Goal: Information Seeking & Learning: Learn about a topic

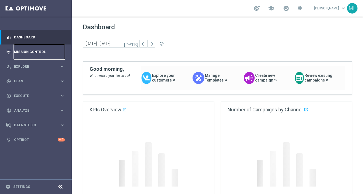
click at [28, 49] on link "Mission Control" at bounding box center [39, 51] width 51 height 15
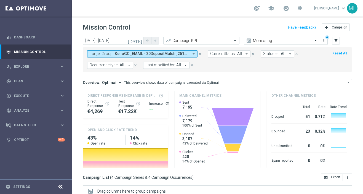
click at [139, 40] on icon "today" at bounding box center [135, 40] width 15 height 5
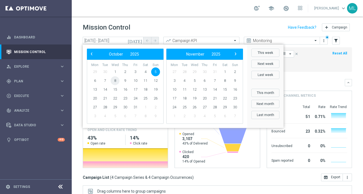
click at [116, 82] on span "8" at bounding box center [115, 80] width 9 height 9
click at [115, 82] on span "8" at bounding box center [115, 80] width 9 height 9
type input "08 Oct 2025 - 08 Oct 2025"
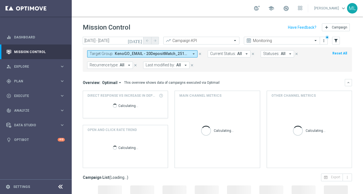
click at [156, 54] on span "KenoGO_EMAIL - 20DepositMatch_251005, KenoGO_EMAIL - 50DepositMatch_251005, Ken…" at bounding box center [152, 53] width 74 height 5
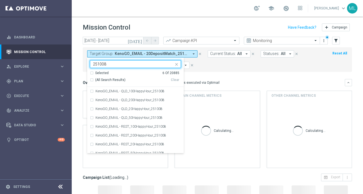
click at [92, 79] on div "(All Search Results)" at bounding box center [130, 80] width 81 height 5
type input "251008"
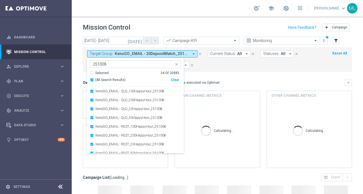
click at [210, 73] on mini-dashboard "Overview: Optimail arrow_drop_down This overview shows data of campaigns execut…" at bounding box center [217, 123] width 269 height 102
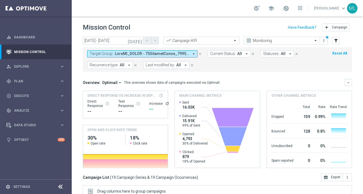
click at [137, 51] on button "Target Group: arrow_drop_down" at bounding box center [142, 53] width 110 height 7
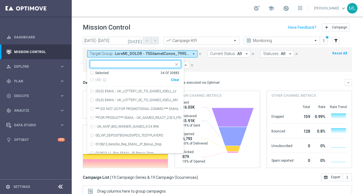
click at [0, 0] on div "Clear" at bounding box center [0, 0] width 0 height 0
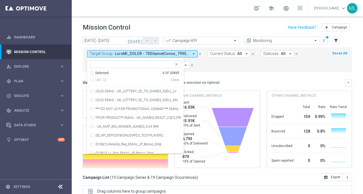
click at [135, 64] on input "text" at bounding box center [133, 64] width 81 height 5
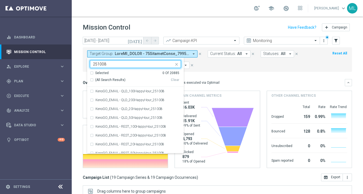
click at [92, 80] on div "(All Search Results)" at bounding box center [130, 80] width 81 height 5
type input "251008"
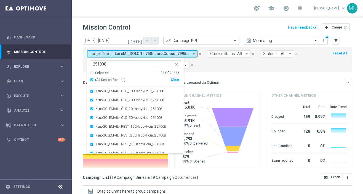
click at [217, 74] on mini-dashboard "Overview: Optimail arrow_drop_down This overview shows data of campaigns execut…" at bounding box center [217, 123] width 269 height 102
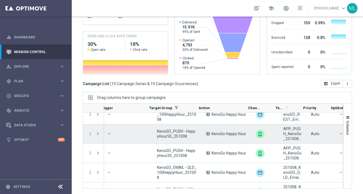
scroll to position [0, 63]
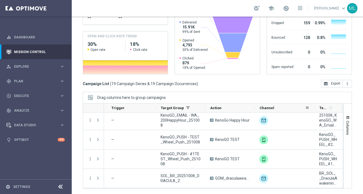
drag, startPoint x: 282, startPoint y: 108, endPoint x: 314, endPoint y: 105, distance: 32.7
click at [314, 105] on div at bounding box center [314, 107] width 2 height 9
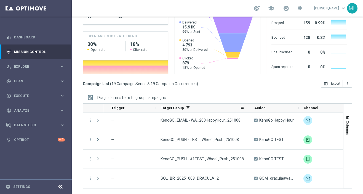
drag, startPoint x: 205, startPoint y: 108, endPoint x: 249, endPoint y: 109, distance: 44.7
click at [250, 109] on div at bounding box center [249, 107] width 2 height 9
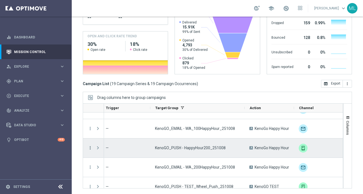
click at [89, 147] on icon "more_vert" at bounding box center [90, 147] width 5 height 5
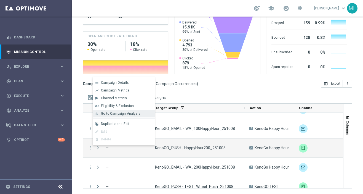
click at [117, 113] on span "Go to Campaign Analysis" at bounding box center [120, 113] width 39 height 4
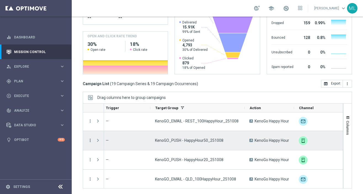
click at [89, 139] on icon "more_vert" at bounding box center [90, 140] width 5 height 5
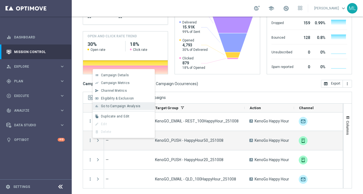
click at [118, 105] on span "Go to Campaign Analysis" at bounding box center [120, 106] width 39 height 4
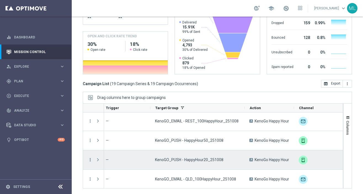
click at [90, 158] on icon "more_vert" at bounding box center [90, 159] width 5 height 5
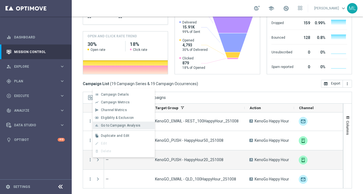
click at [115, 124] on span "Go to Campaign Analysis" at bounding box center [120, 125] width 39 height 4
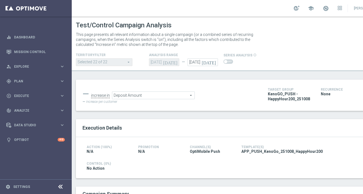
click at [183, 95] on span "Deposit Amount" at bounding box center [153, 95] width 82 height 7
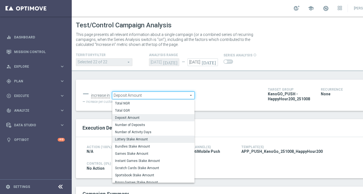
click at [147, 136] on label "Lottery Stake Amount" at bounding box center [153, 138] width 82 height 7
type input "Lottery Stake Amount"
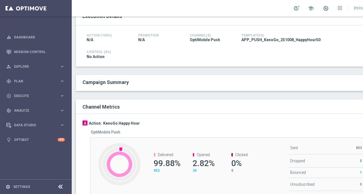
scroll to position [147, 0]
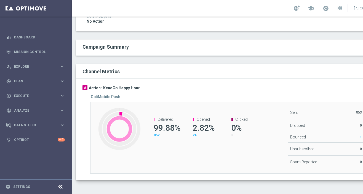
click at [155, 134] on span "852" at bounding box center [157, 135] width 6 height 4
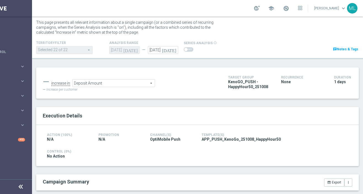
scroll to position [11, 0]
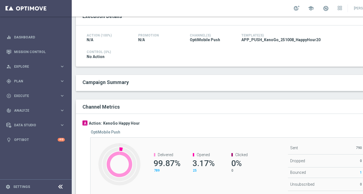
scroll to position [147, 0]
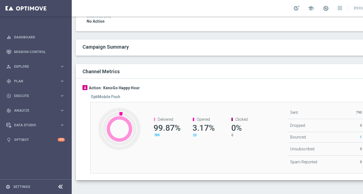
click at [158, 133] on span "789" at bounding box center [157, 135] width 6 height 4
click at [156, 135] on span "789" at bounding box center [157, 135] width 6 height 4
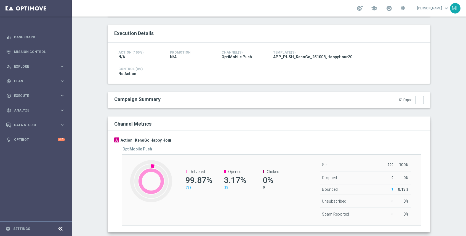
scroll to position [105, 0]
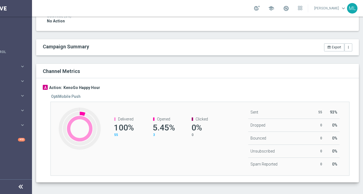
scroll to position [149, 0]
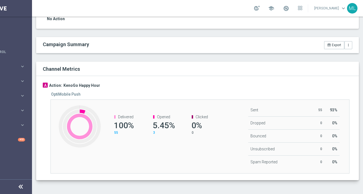
click at [116, 133] on span "55" at bounding box center [116, 133] width 4 height 4
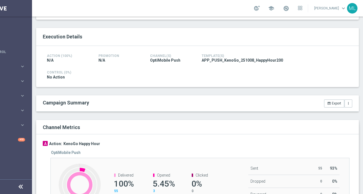
scroll to position [0, 0]
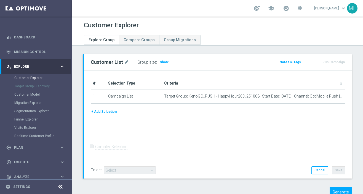
scroll to position [17, 0]
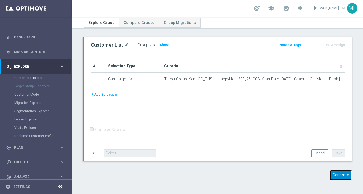
click at [342, 175] on button "Generate" at bounding box center [341, 174] width 22 height 11
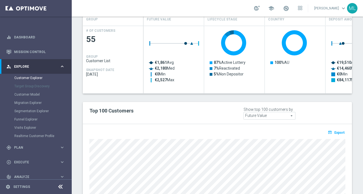
scroll to position [259, 0]
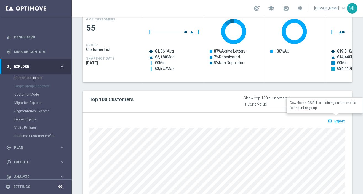
click at [338, 119] on span "Export" at bounding box center [339, 121] width 10 height 4
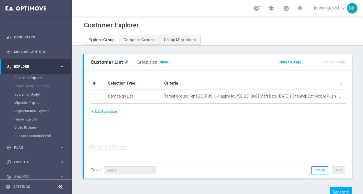
scroll to position [17, 0]
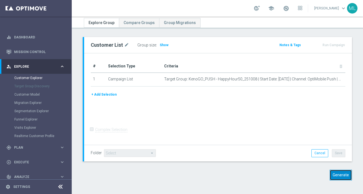
click at [337, 174] on button "Generate" at bounding box center [341, 174] width 22 height 11
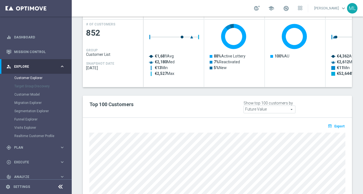
scroll to position [256, 0]
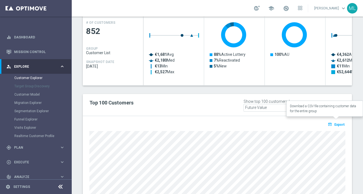
click at [337, 123] on span "Export" at bounding box center [339, 125] width 10 height 4
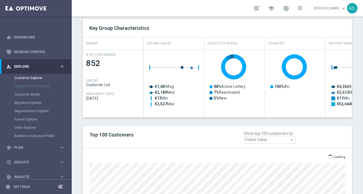
scroll to position [263, 0]
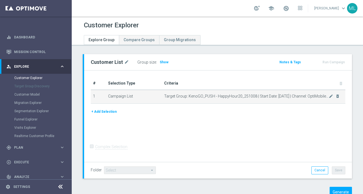
scroll to position [17, 0]
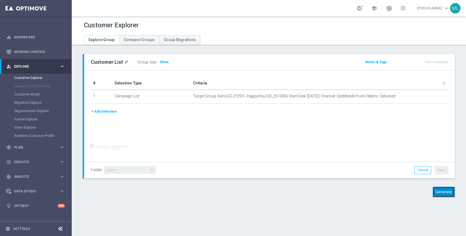
click at [363, 193] on button "Generate" at bounding box center [444, 192] width 22 height 11
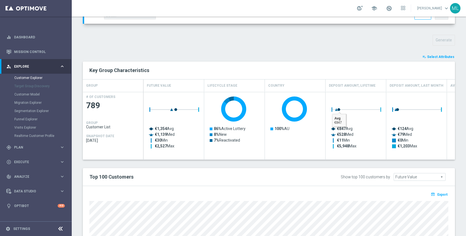
scroll to position [257, 0]
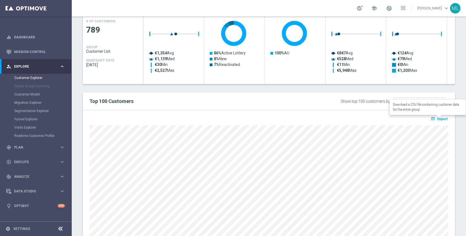
click at [363, 120] on span "Export" at bounding box center [442, 119] width 10 height 4
